Goal: Navigation & Orientation: Find specific page/section

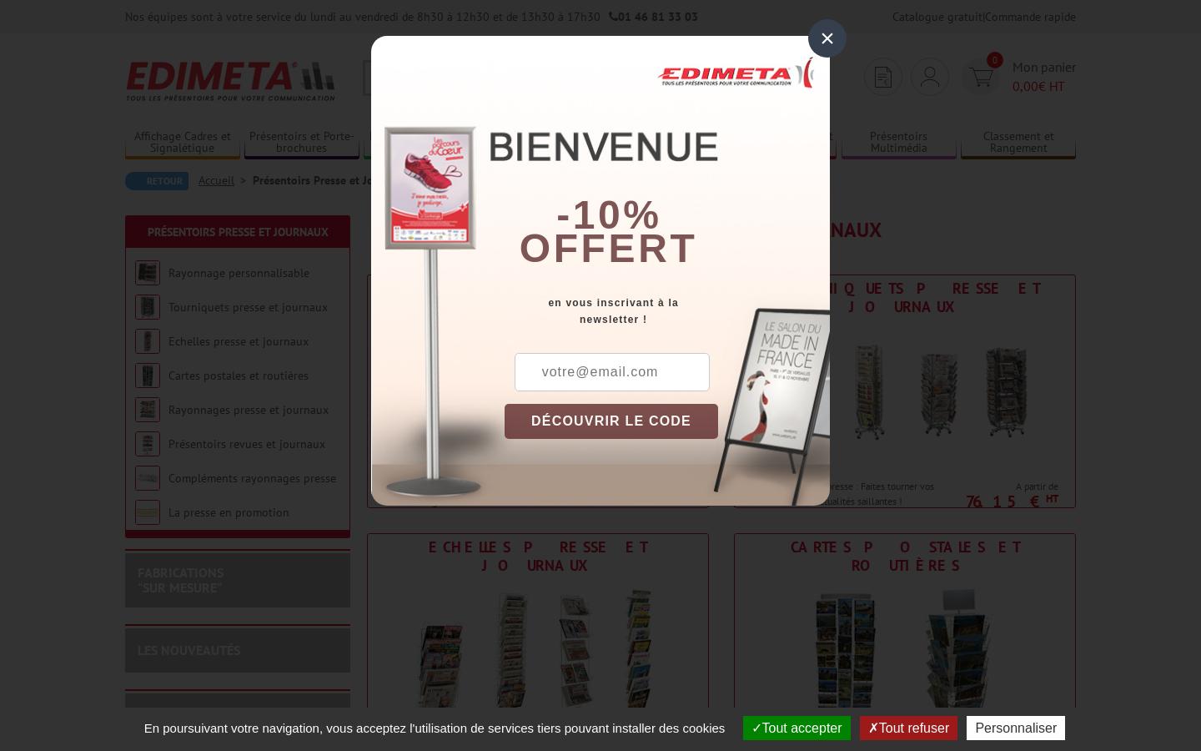
click at [826, 31] on div "×" at bounding box center [827, 38] width 38 height 38
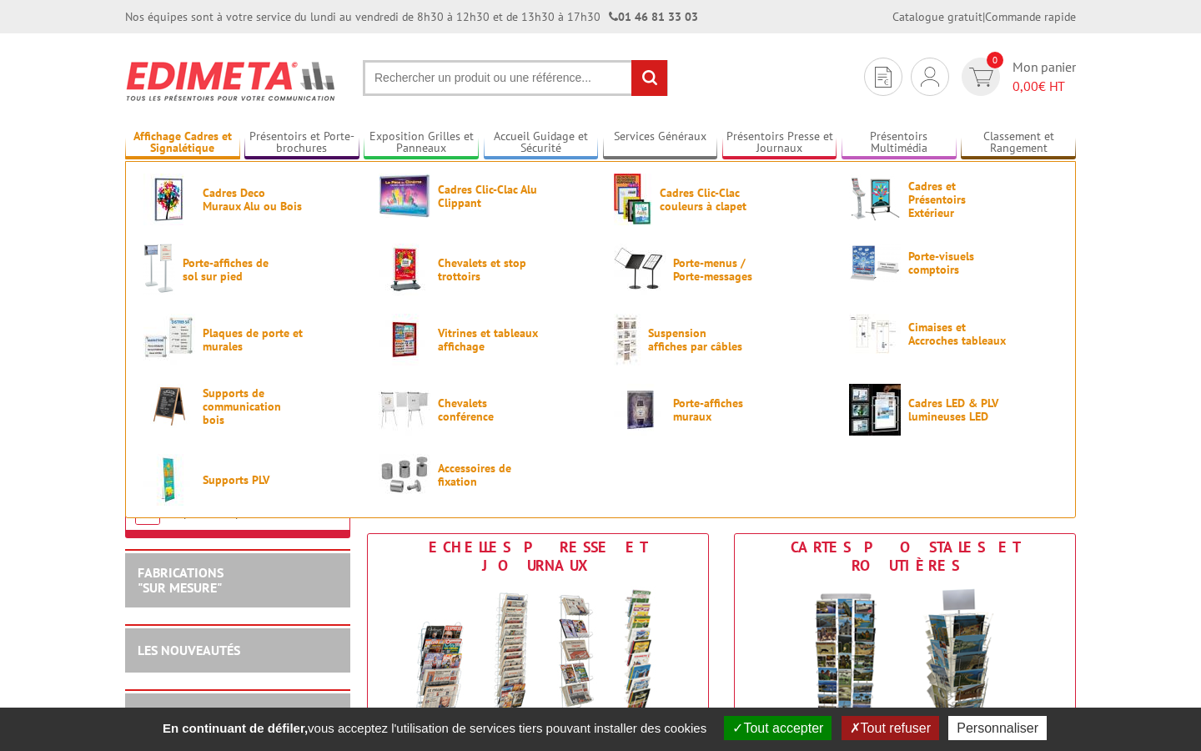
click at [207, 136] on link "Affichage Cadres et Signalétique" at bounding box center [182, 143] width 115 height 28
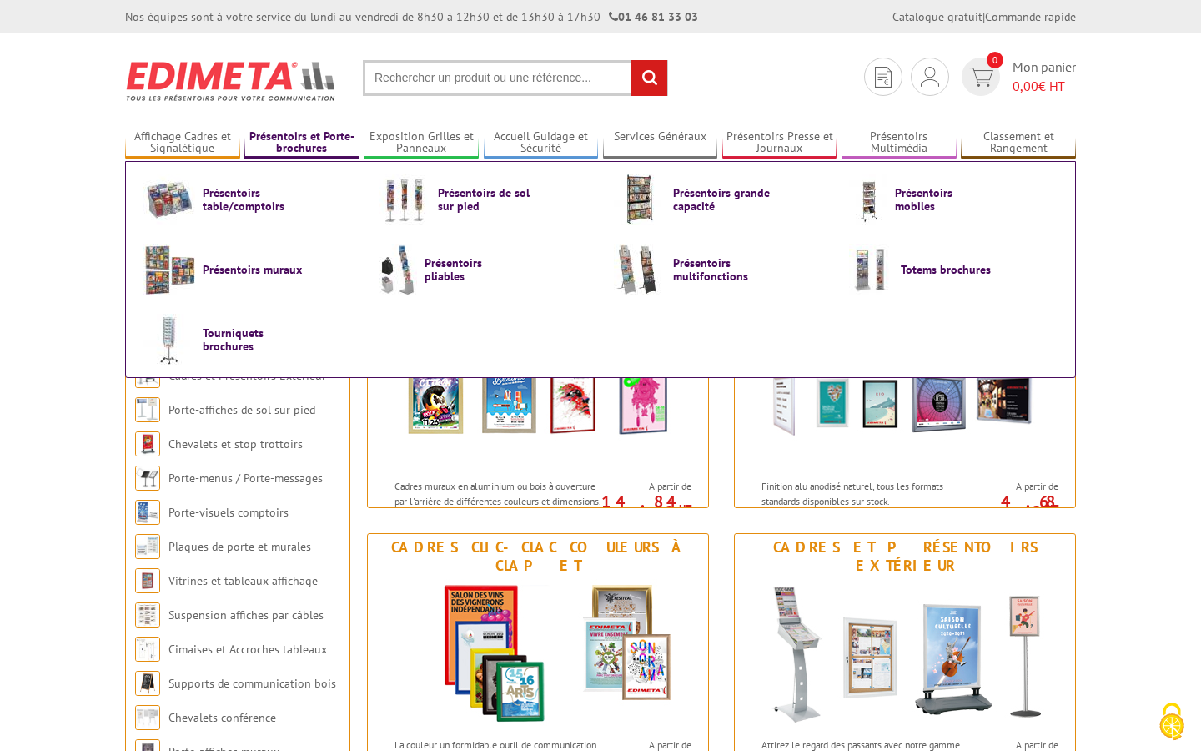
click at [284, 138] on link "Présentoirs et Porte-brochures" at bounding box center [301, 143] width 115 height 28
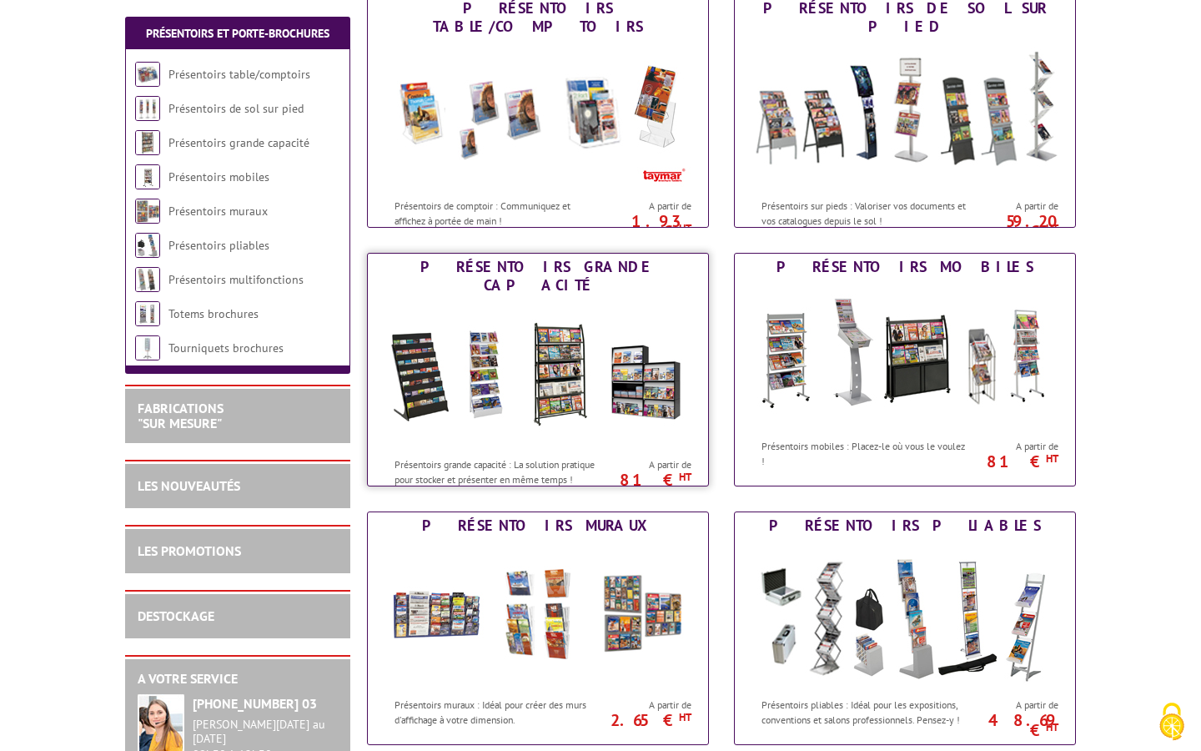
scroll to position [283, 0]
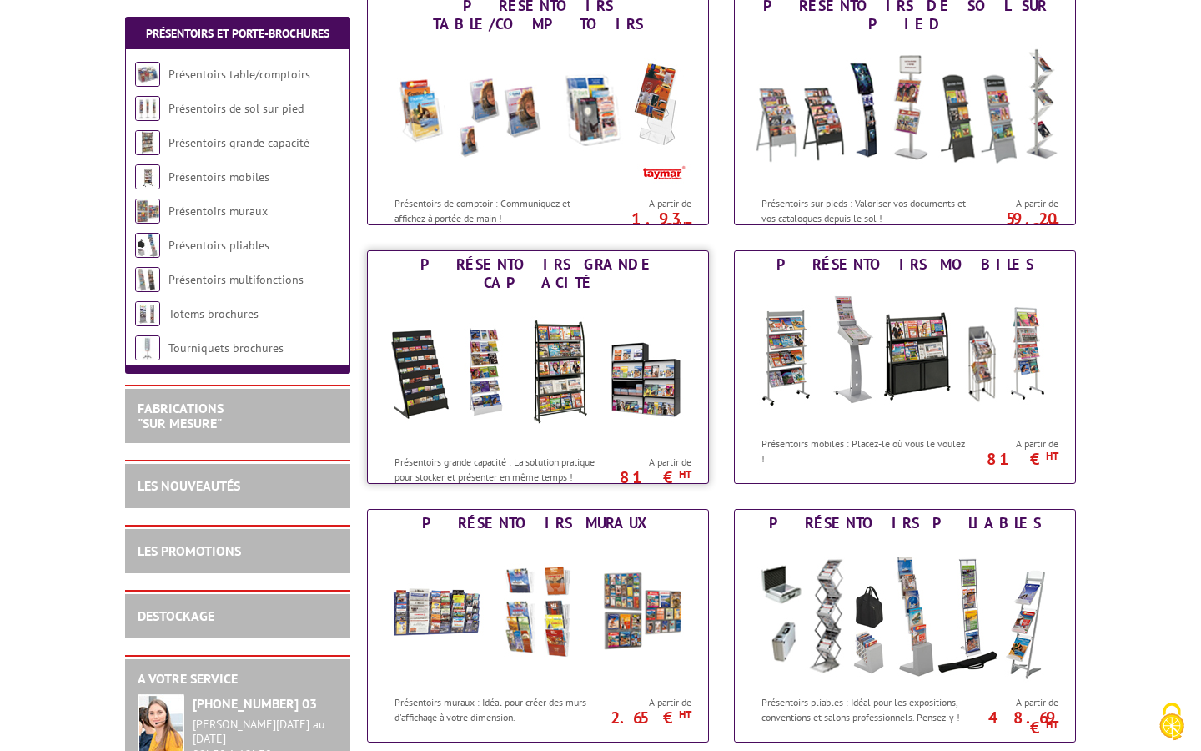
click at [633, 364] on img at bounding box center [538, 371] width 309 height 150
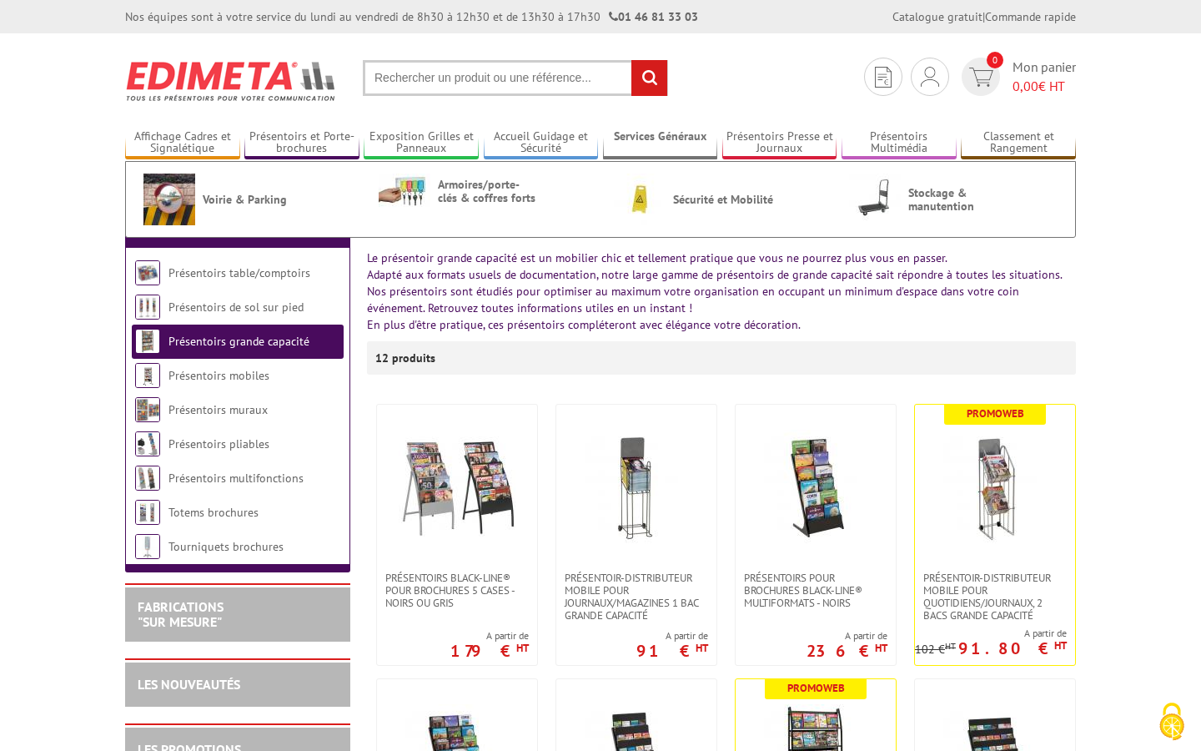
click at [654, 145] on link "Services Généraux" at bounding box center [660, 143] width 115 height 28
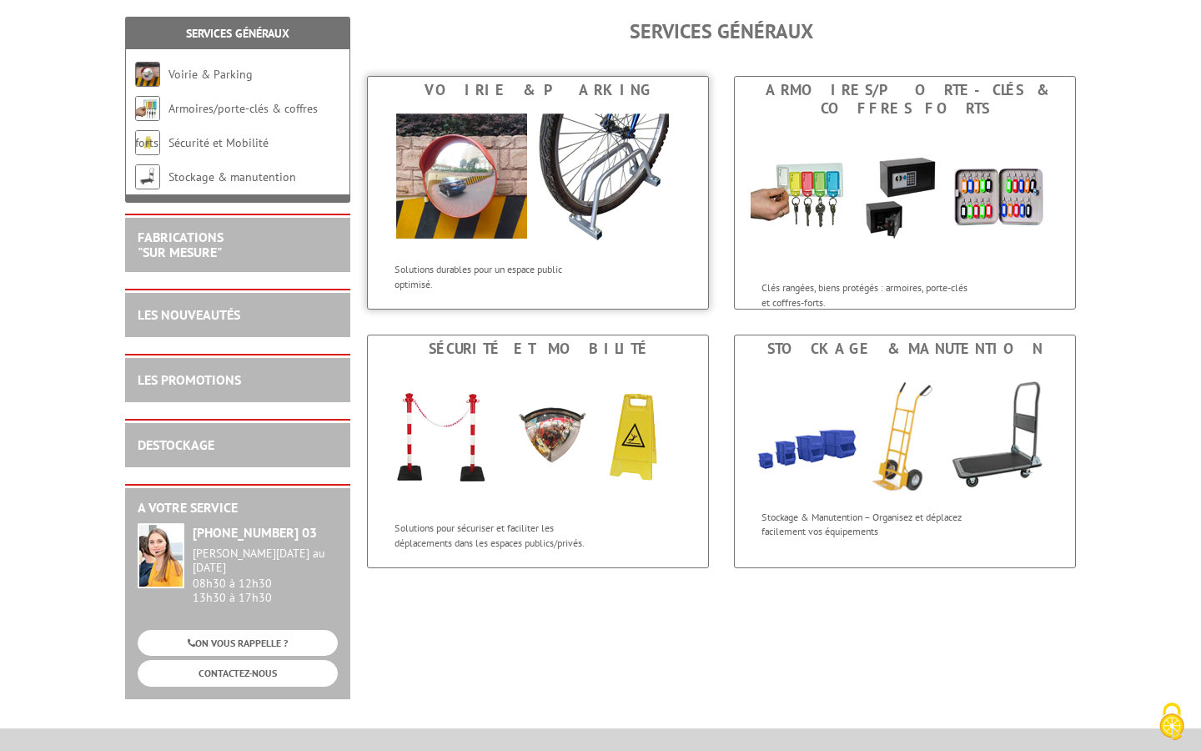
scroll to position [264, 0]
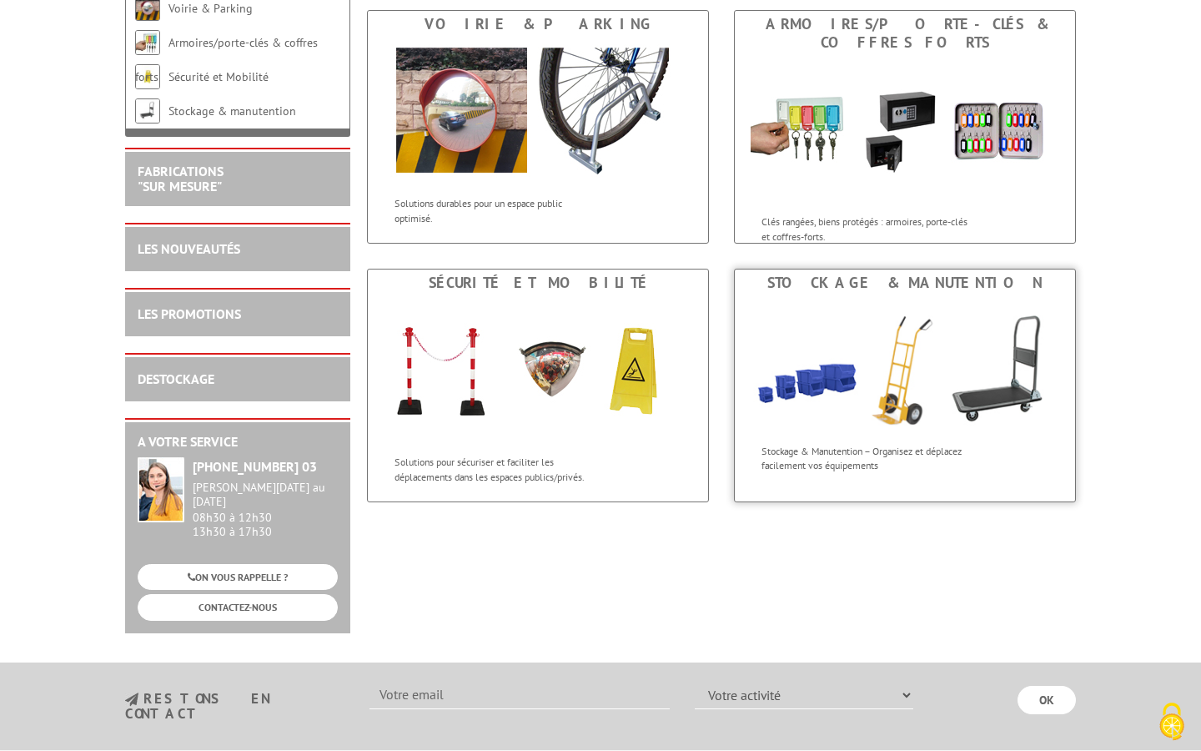
click at [876, 335] on img at bounding box center [905, 365] width 340 height 139
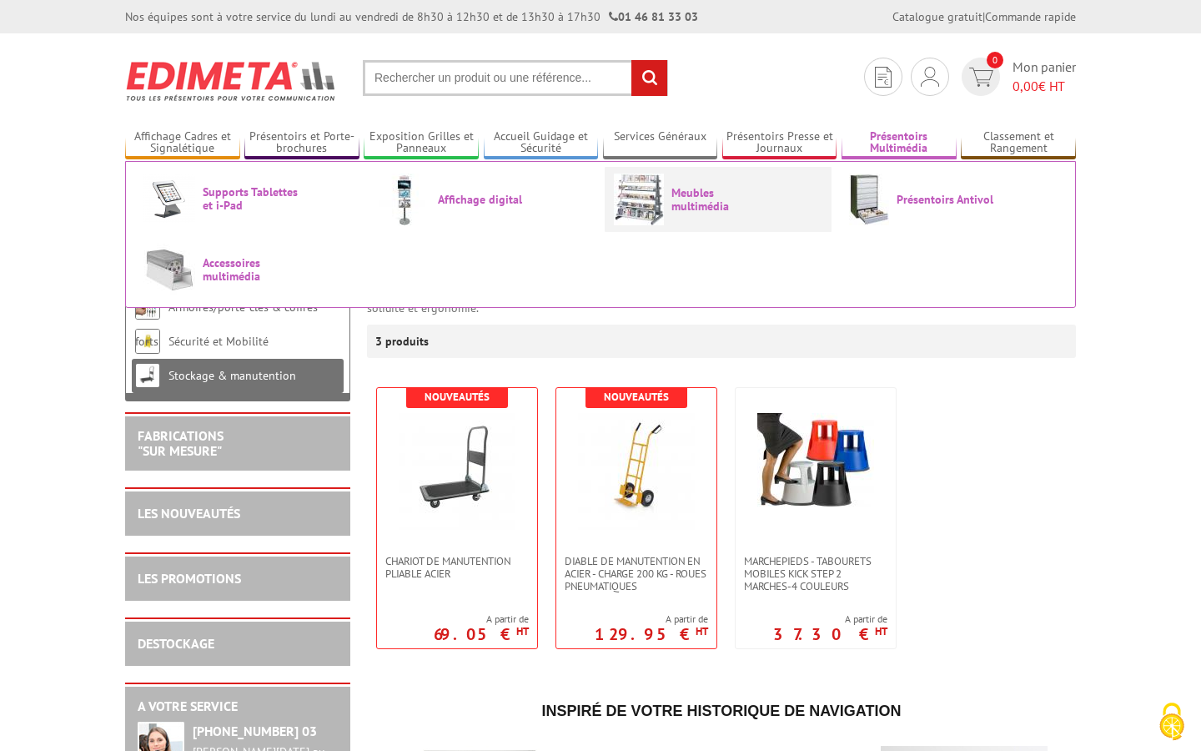
click at [704, 193] on span "Meubles multimédia" at bounding box center [721, 199] width 100 height 27
